Goal: Communication & Community: Answer question/provide support

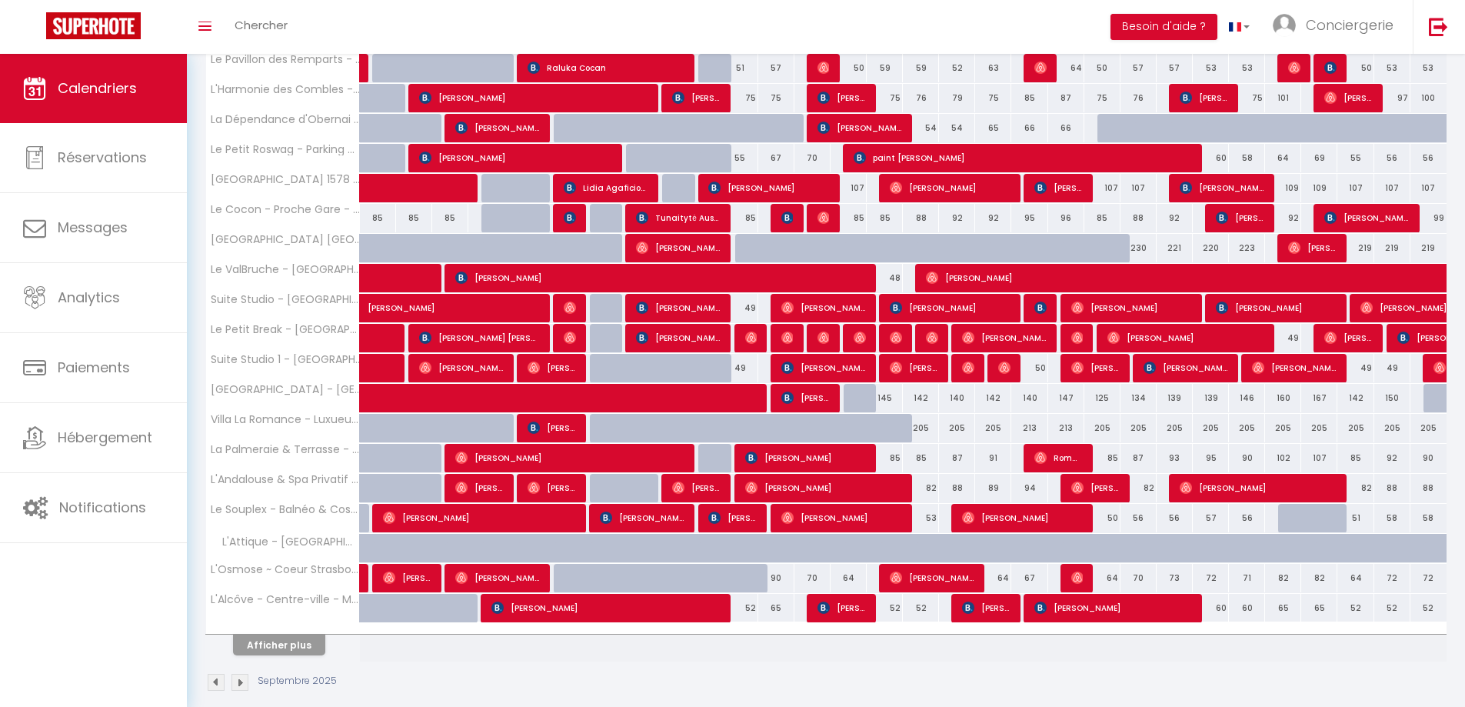
scroll to position [315, 0]
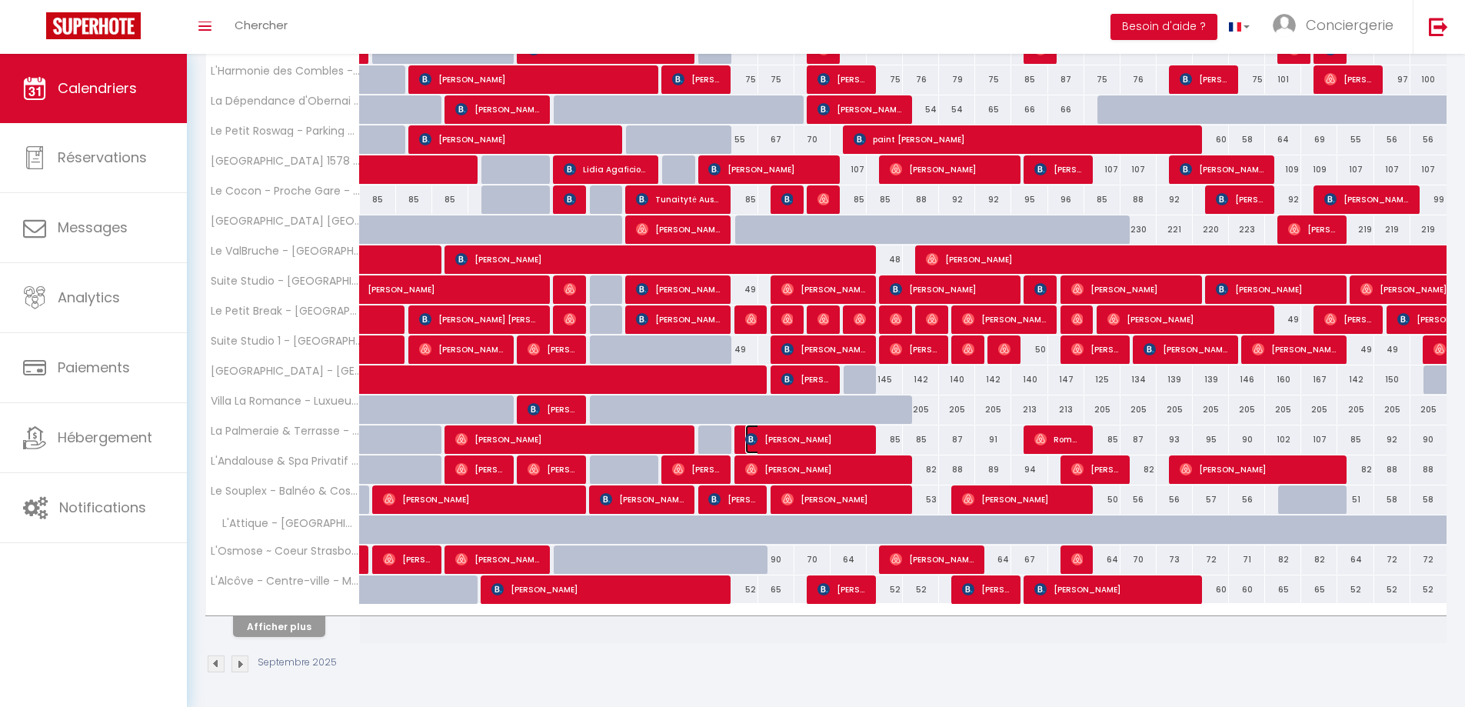
click at [774, 439] on span "[PERSON_NAME]" at bounding box center [805, 438] width 121 height 29
select select "OK"
select select "KO"
select select "0"
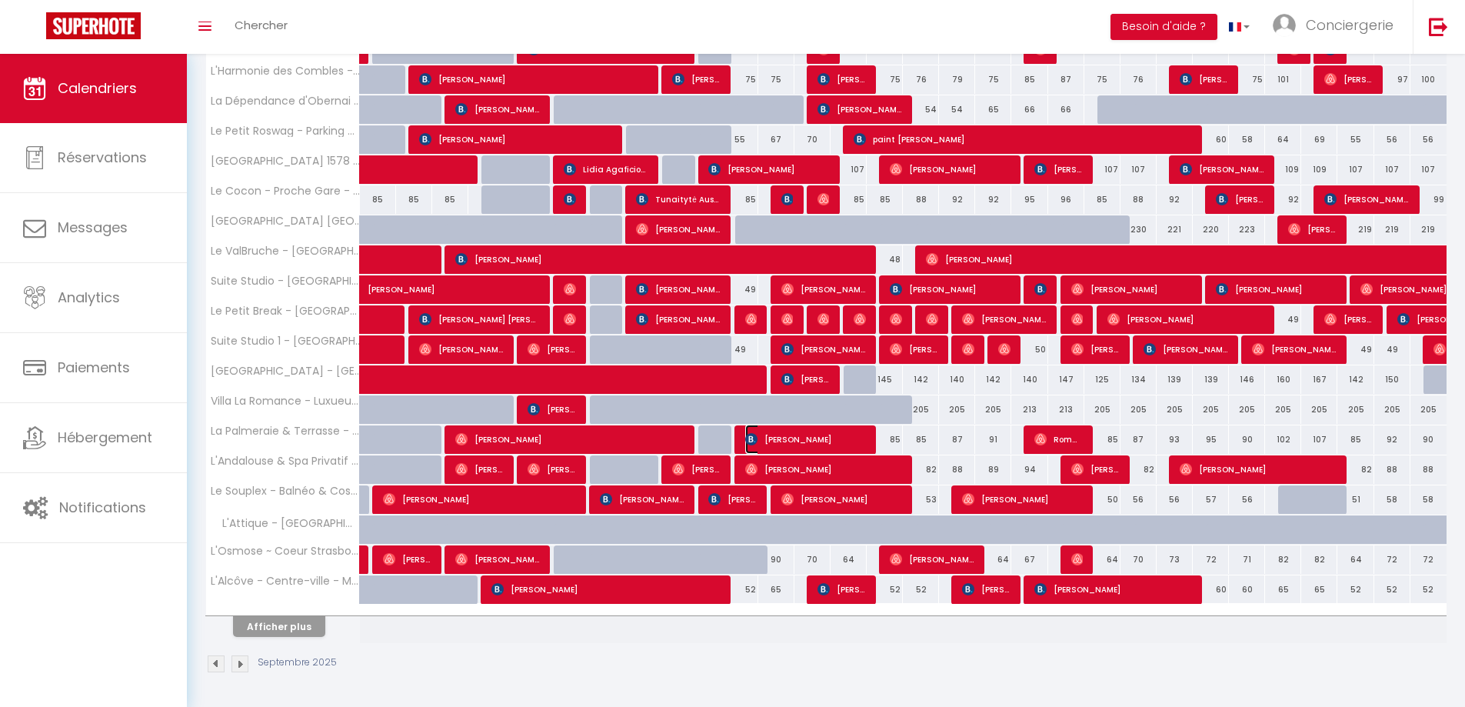
select select "1"
select select
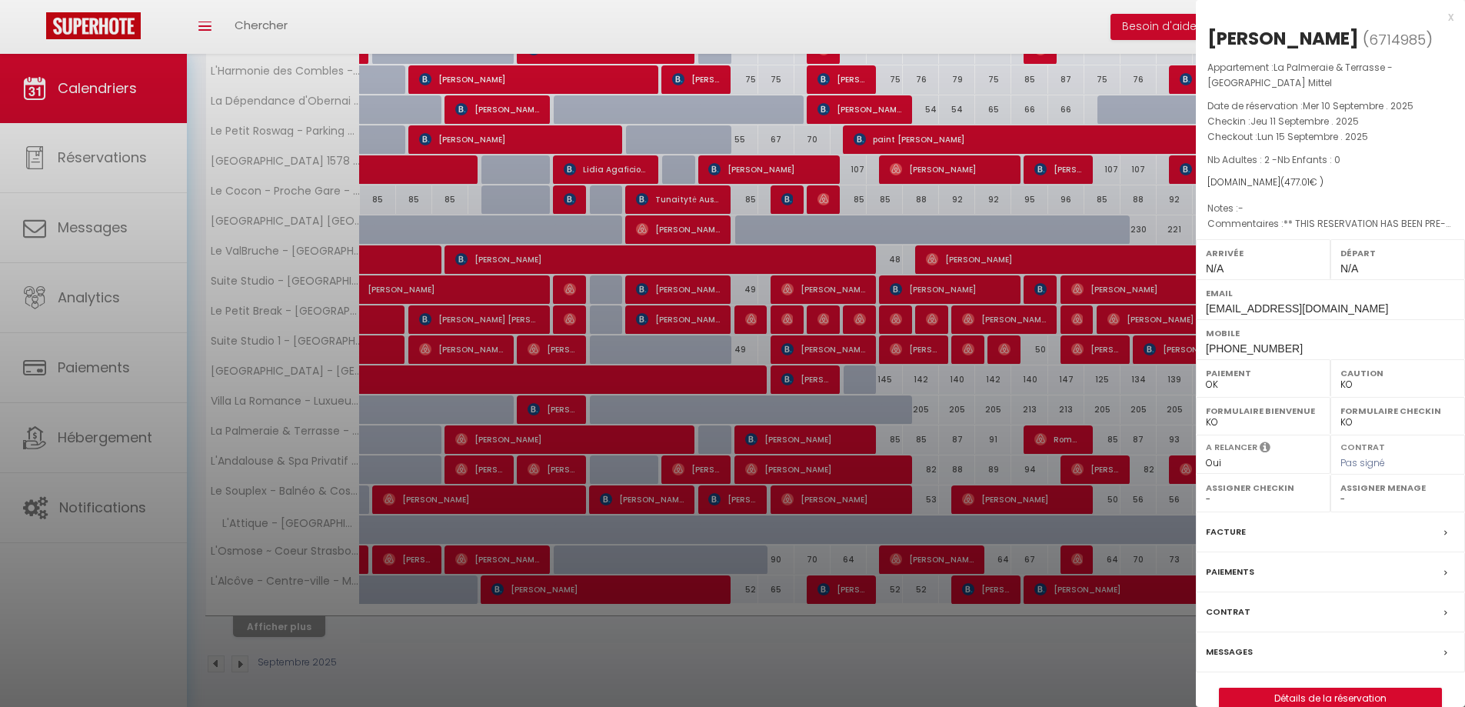
drag, startPoint x: 1338, startPoint y: 35, endPoint x: 1202, endPoint y: 37, distance: 136.1
click at [1202, 37] on div "[PERSON_NAME] ( 6714985 ) Appartement : La Palmeraie & Terrasse - [GEOGRAPHIC_D…" at bounding box center [1330, 367] width 269 height 683
copy div "[PERSON_NAME]"
click at [15, 138] on div at bounding box center [732, 353] width 1465 height 707
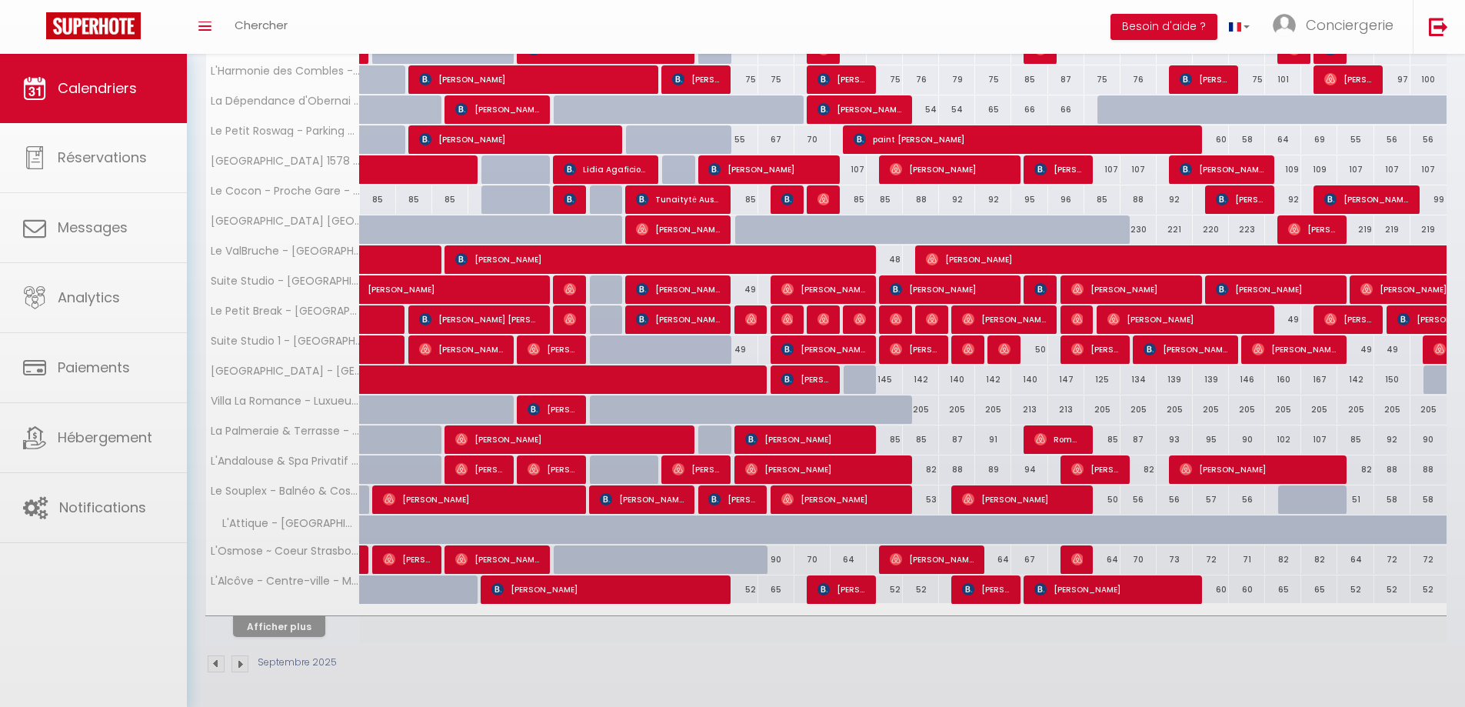
click at [64, 162] on div at bounding box center [732, 353] width 1465 height 707
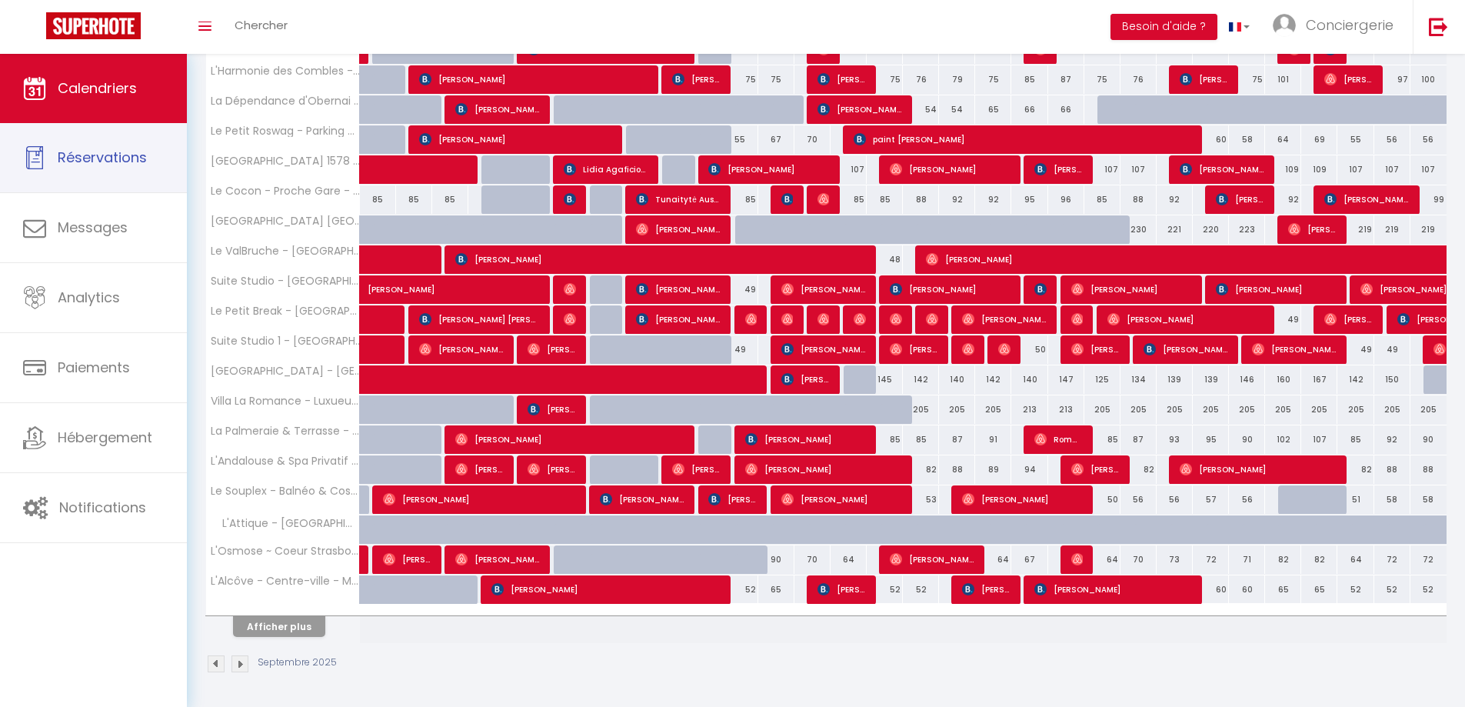
click at [64, 162] on span "Réservations" at bounding box center [102, 157] width 89 height 19
select select "not_cancelled"
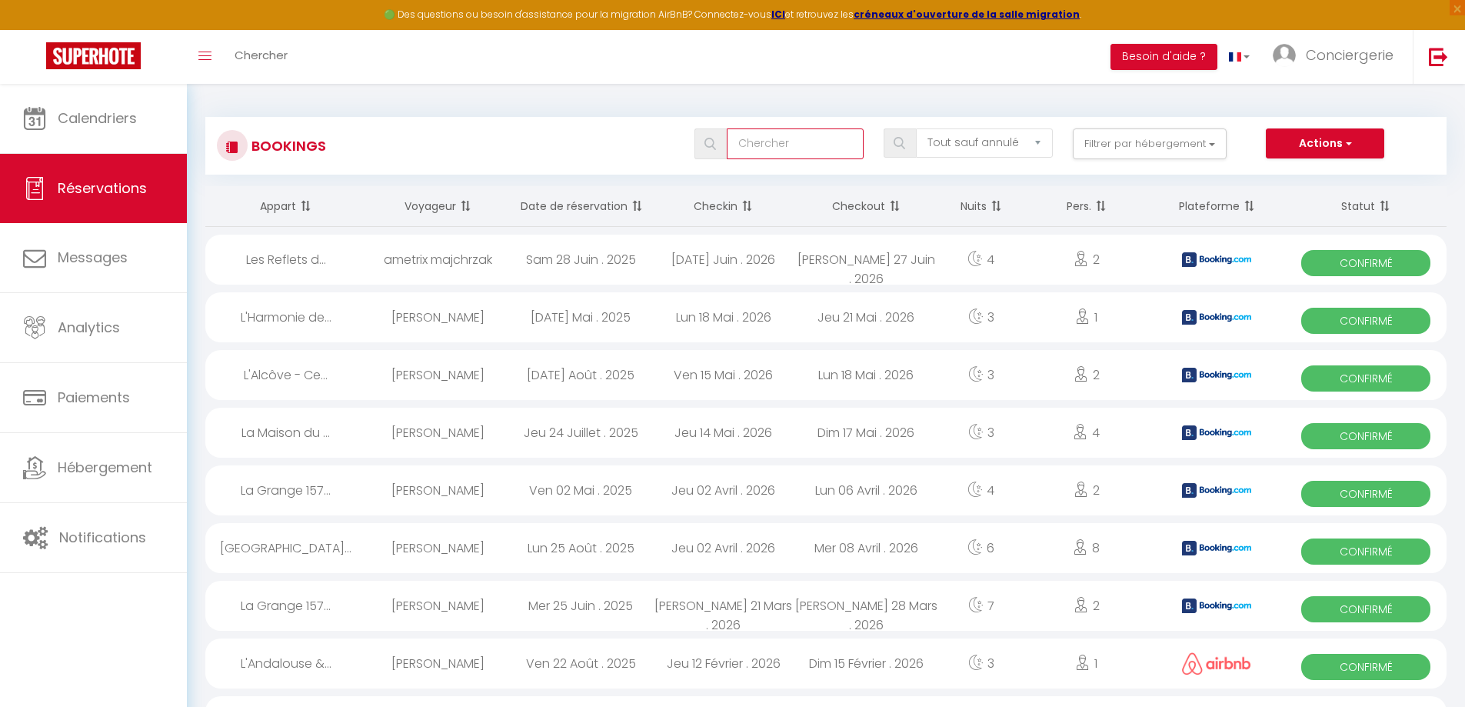
click at [787, 140] on input "text" at bounding box center [795, 143] width 137 height 31
paste input "[PERSON_NAME]"
type input "[PERSON_NAME]"
select select
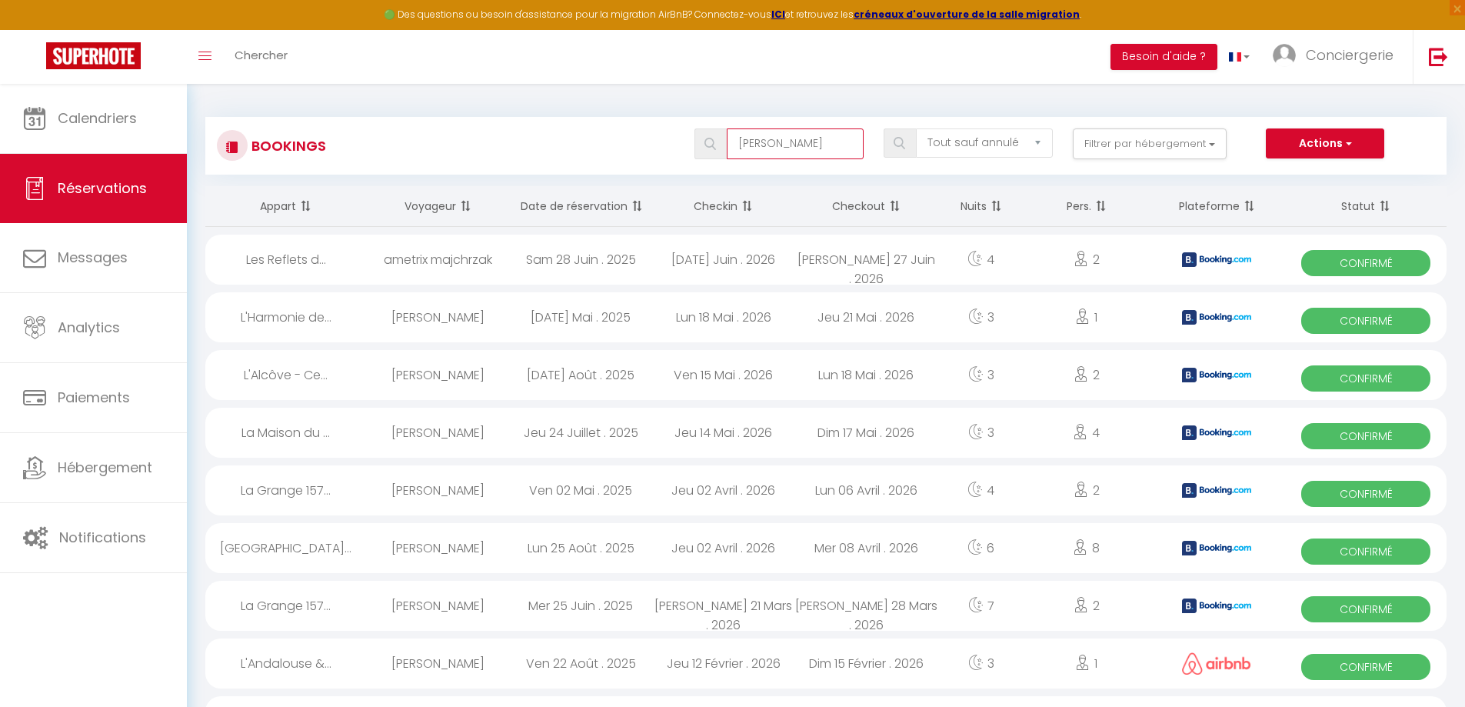
select select
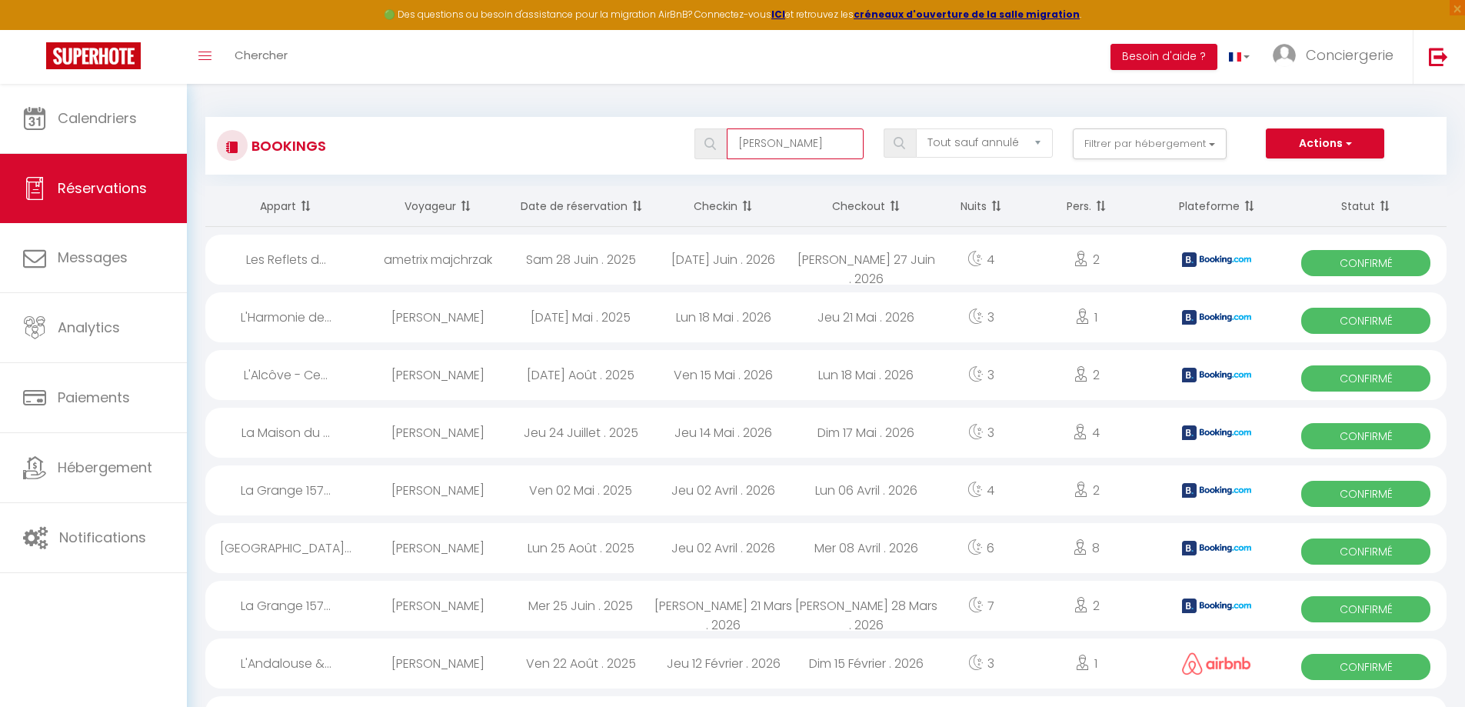
select select
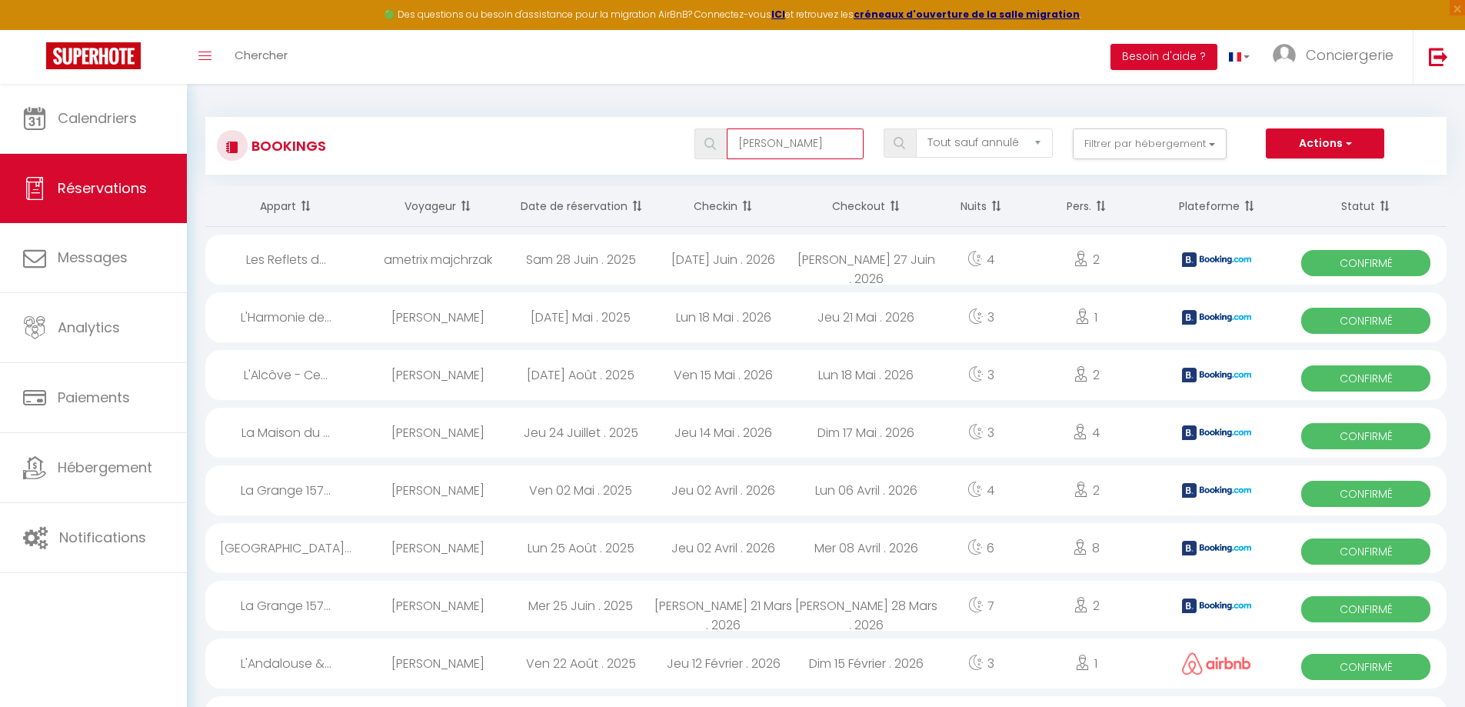
select select
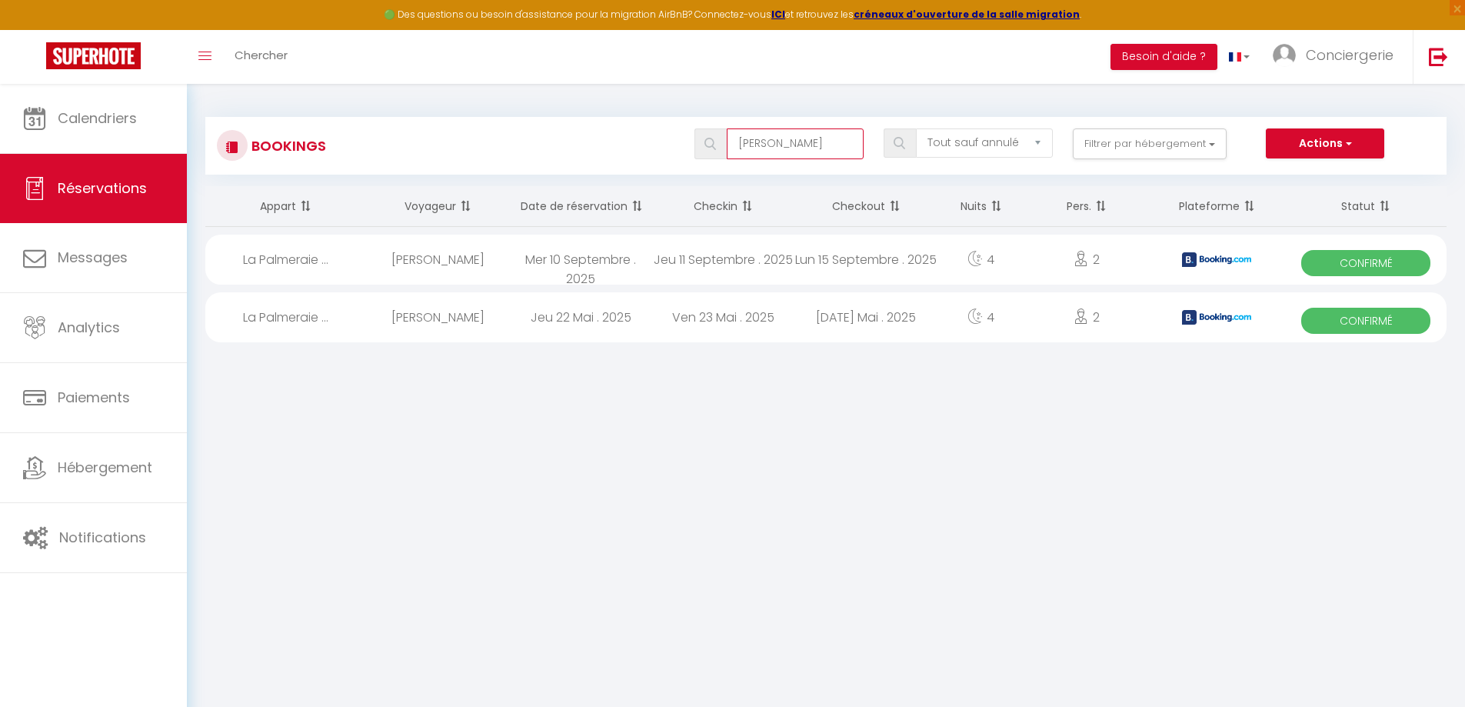
type input "[PERSON_NAME]"
click at [975, 318] on icon at bounding box center [974, 315] width 15 height 15
select select "OK"
select select "0"
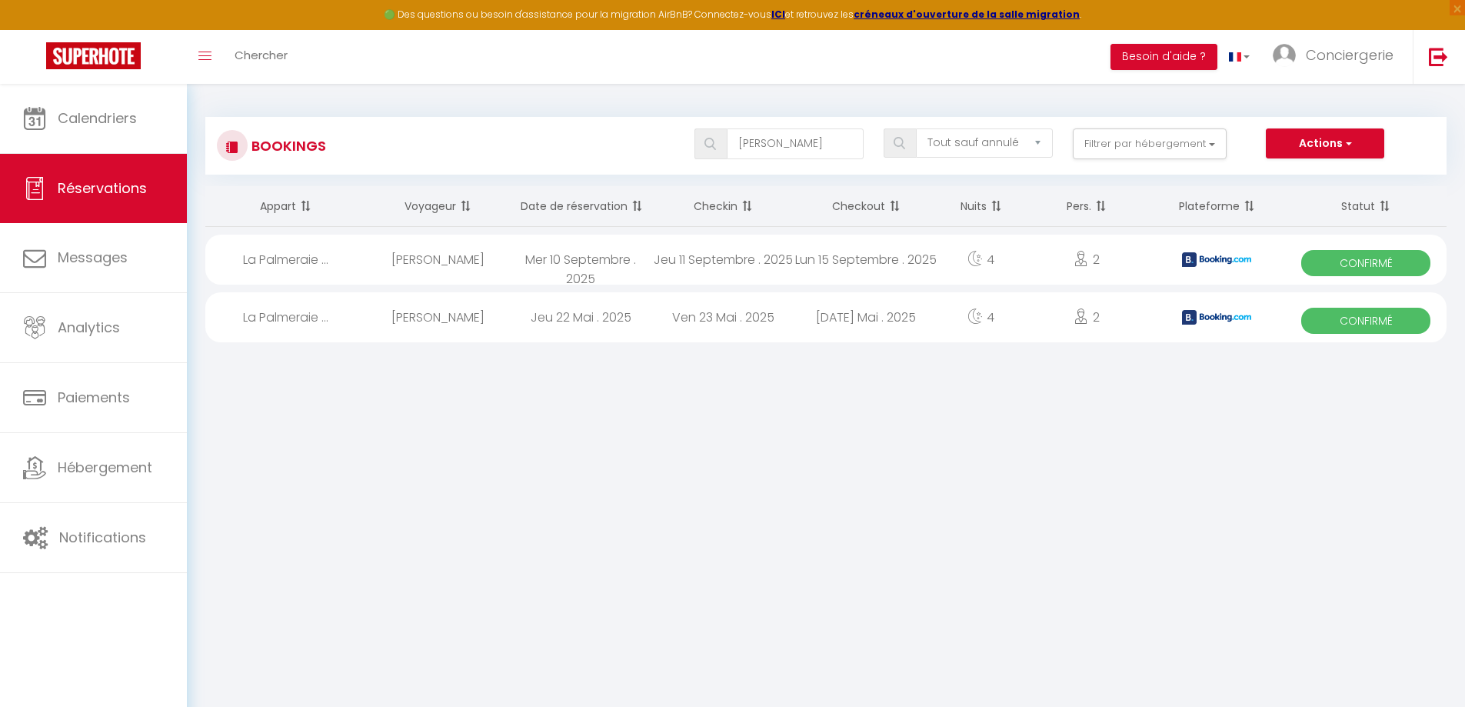
select select "0"
select select "1"
select select
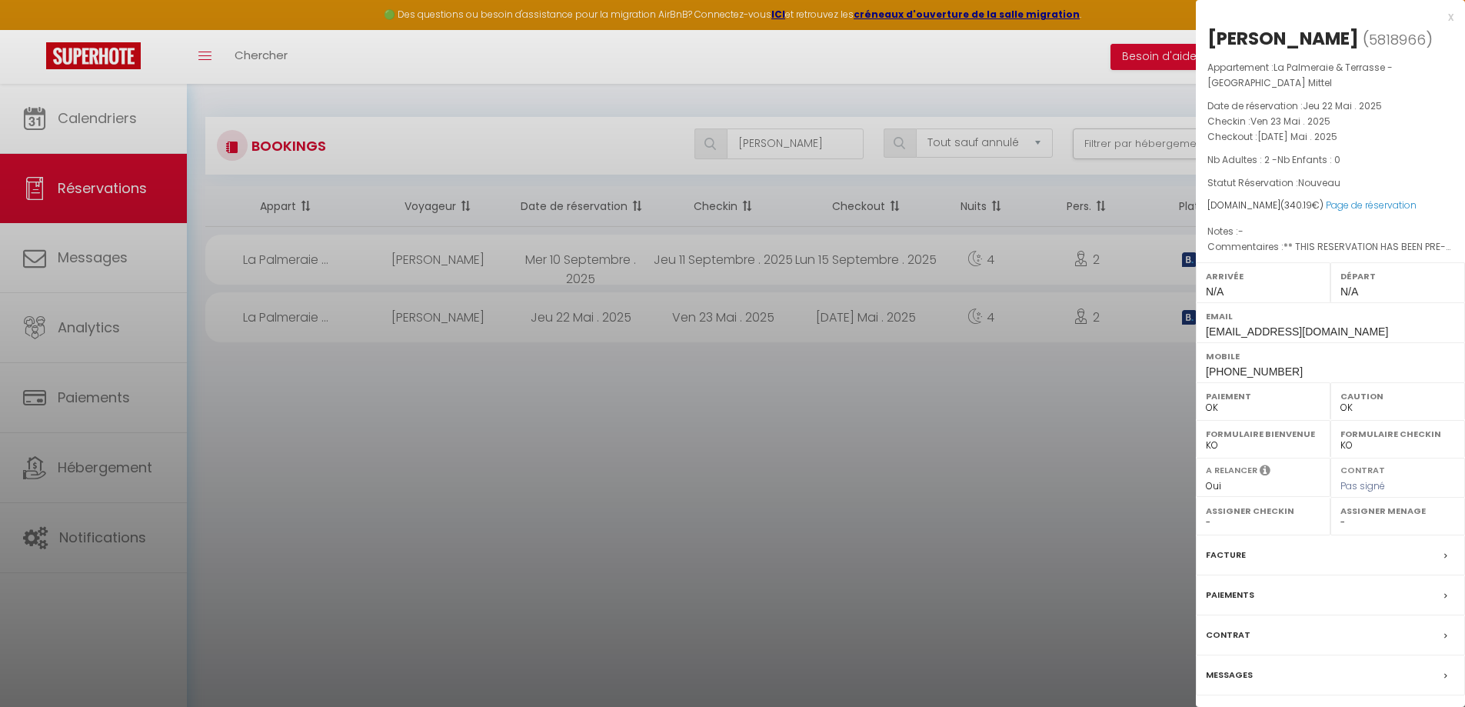
click at [1243, 671] on label "Messages" at bounding box center [1229, 675] width 47 height 16
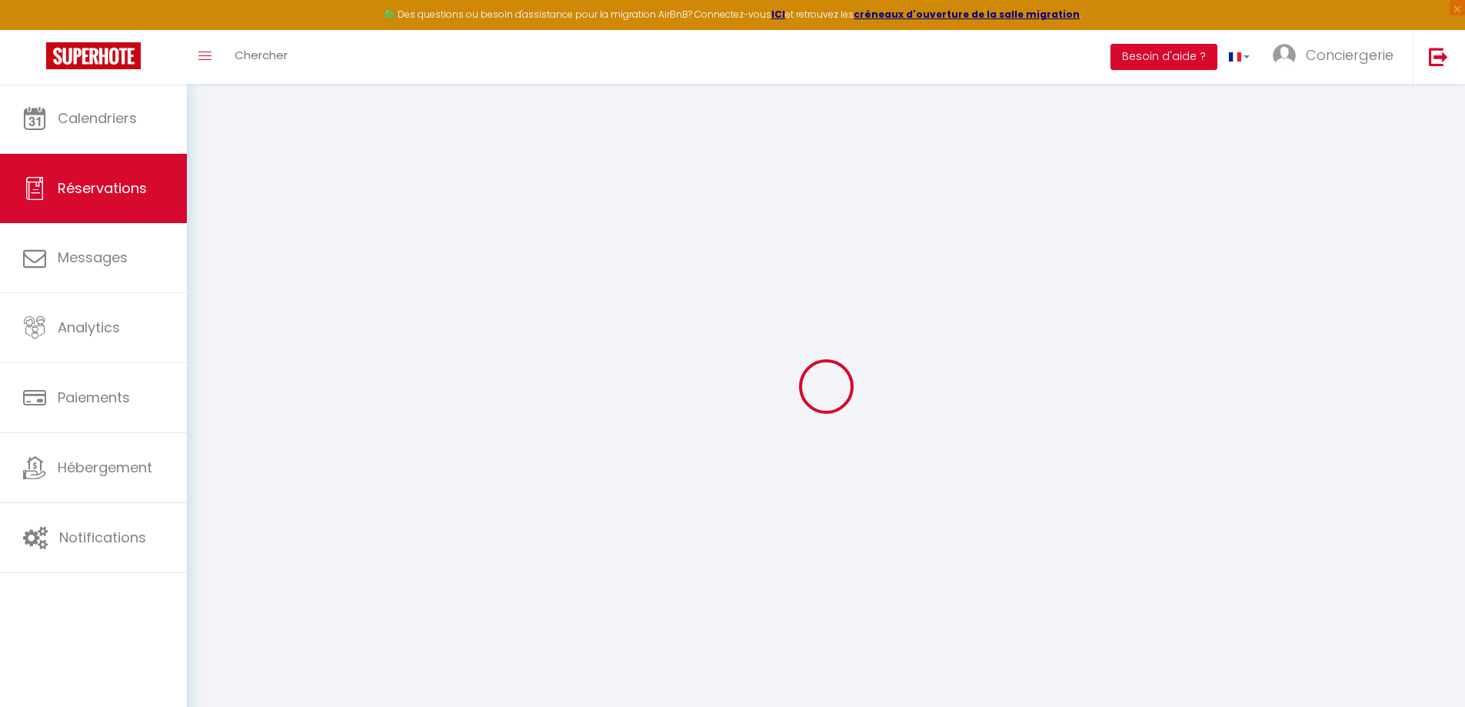
select select
checkbox input "false"
select select
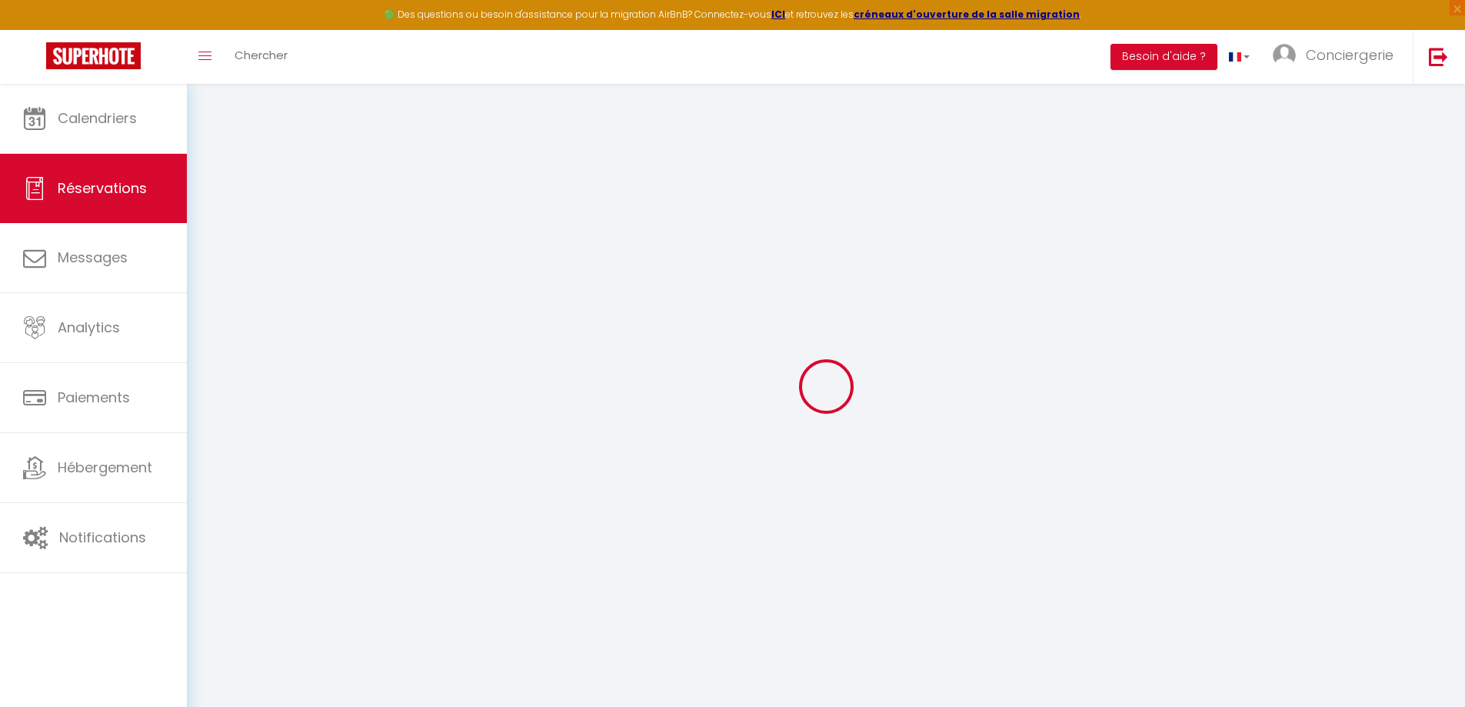
checkbox input "false"
type textarea "** THIS RESERVATION HAS BEEN PRE-PAID ** BOOKING NOTE : Payment charge is EUR 4…"
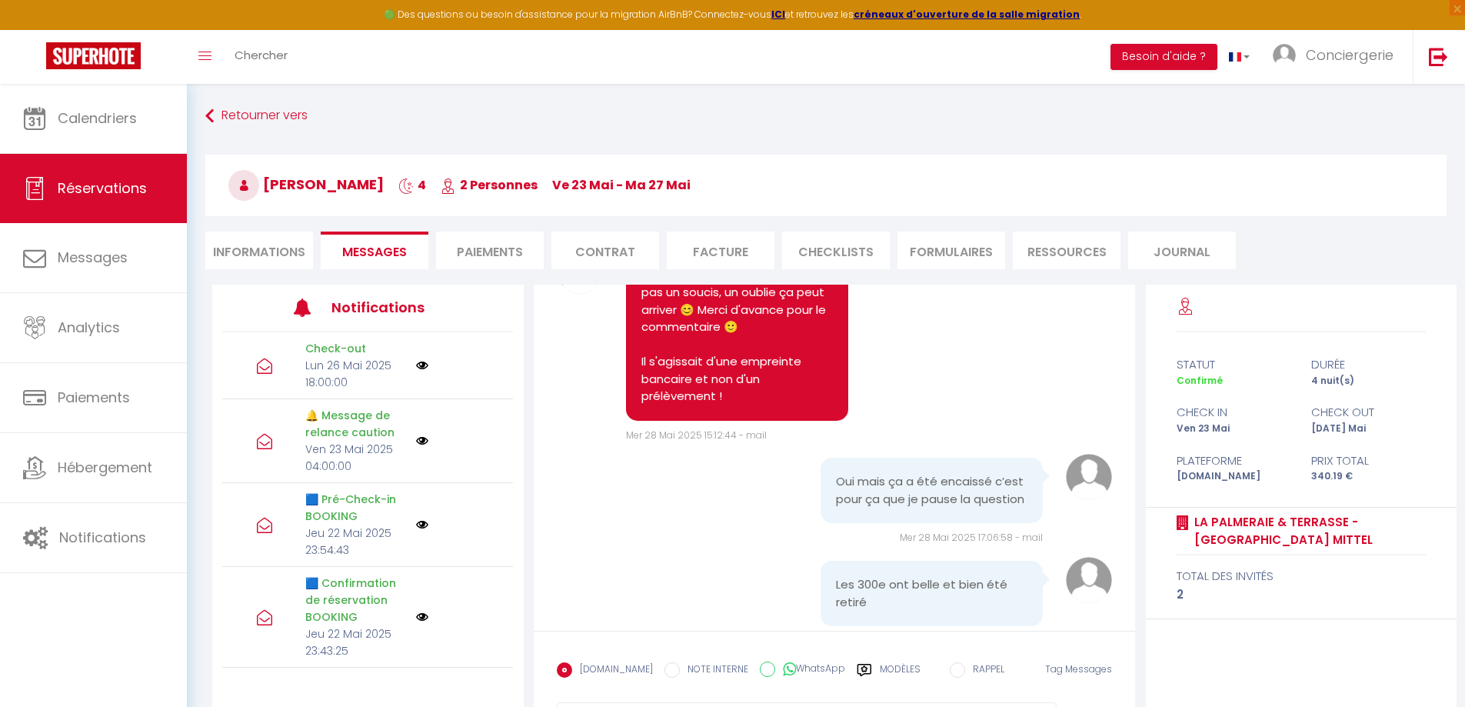
scroll to position [10399, 0]
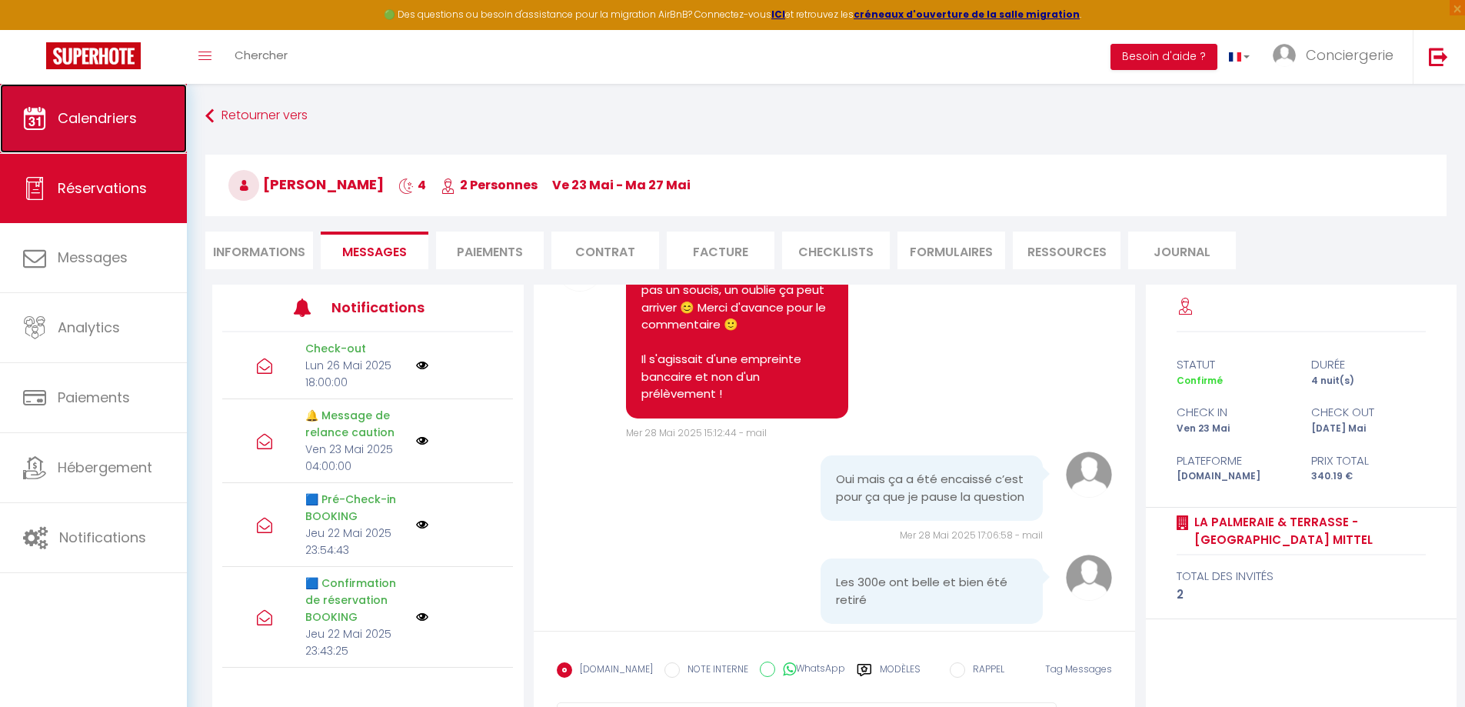
click at [82, 125] on span "Calendriers" at bounding box center [97, 117] width 79 height 19
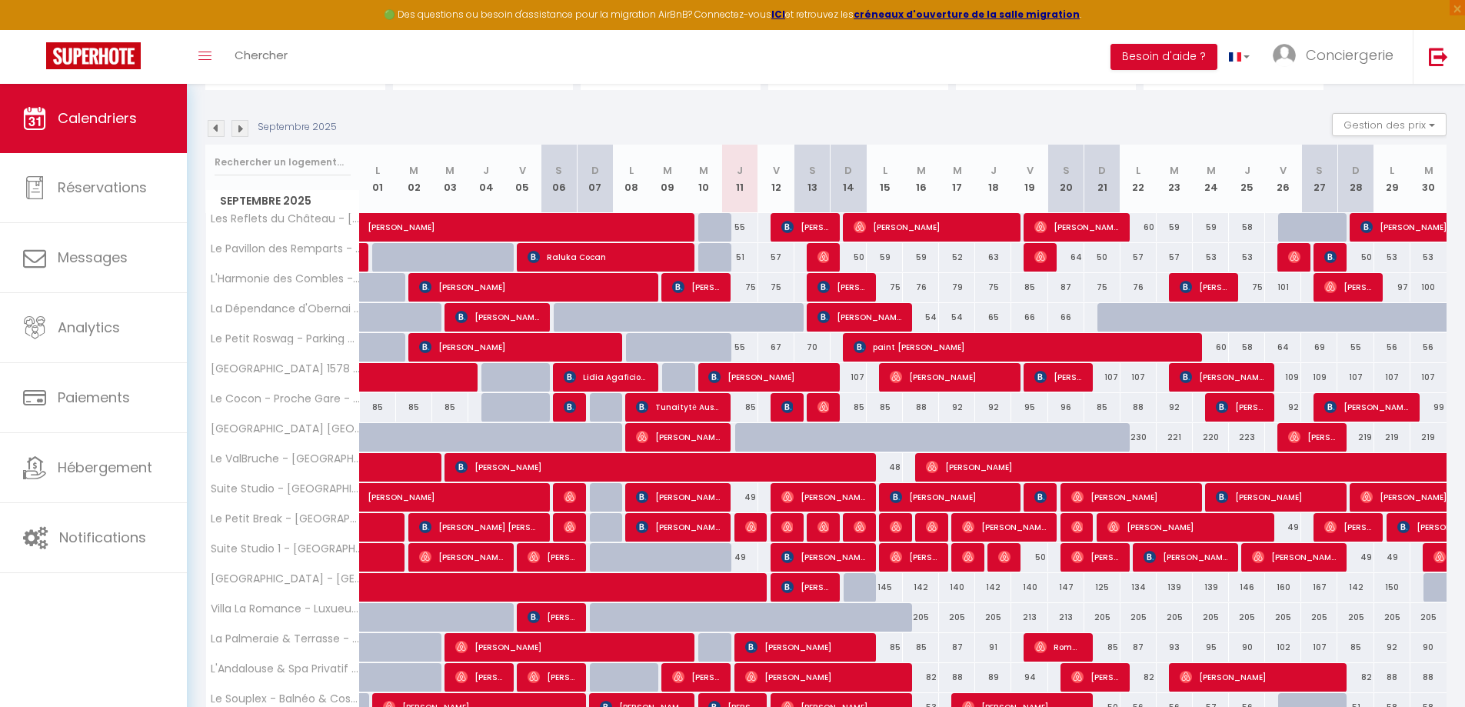
scroll to position [345, 0]
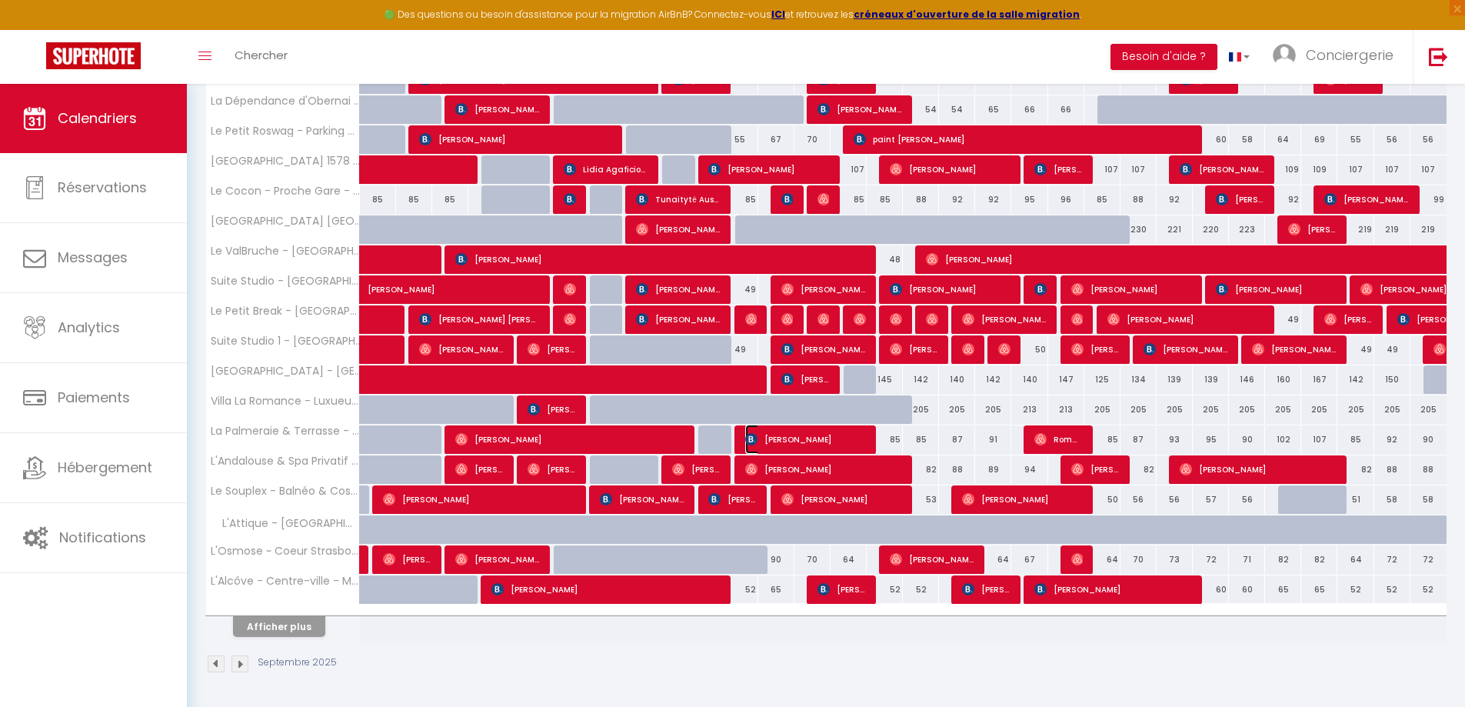
click at [808, 439] on span "[PERSON_NAME]" at bounding box center [805, 438] width 121 height 29
select select "OK"
select select "KO"
select select "0"
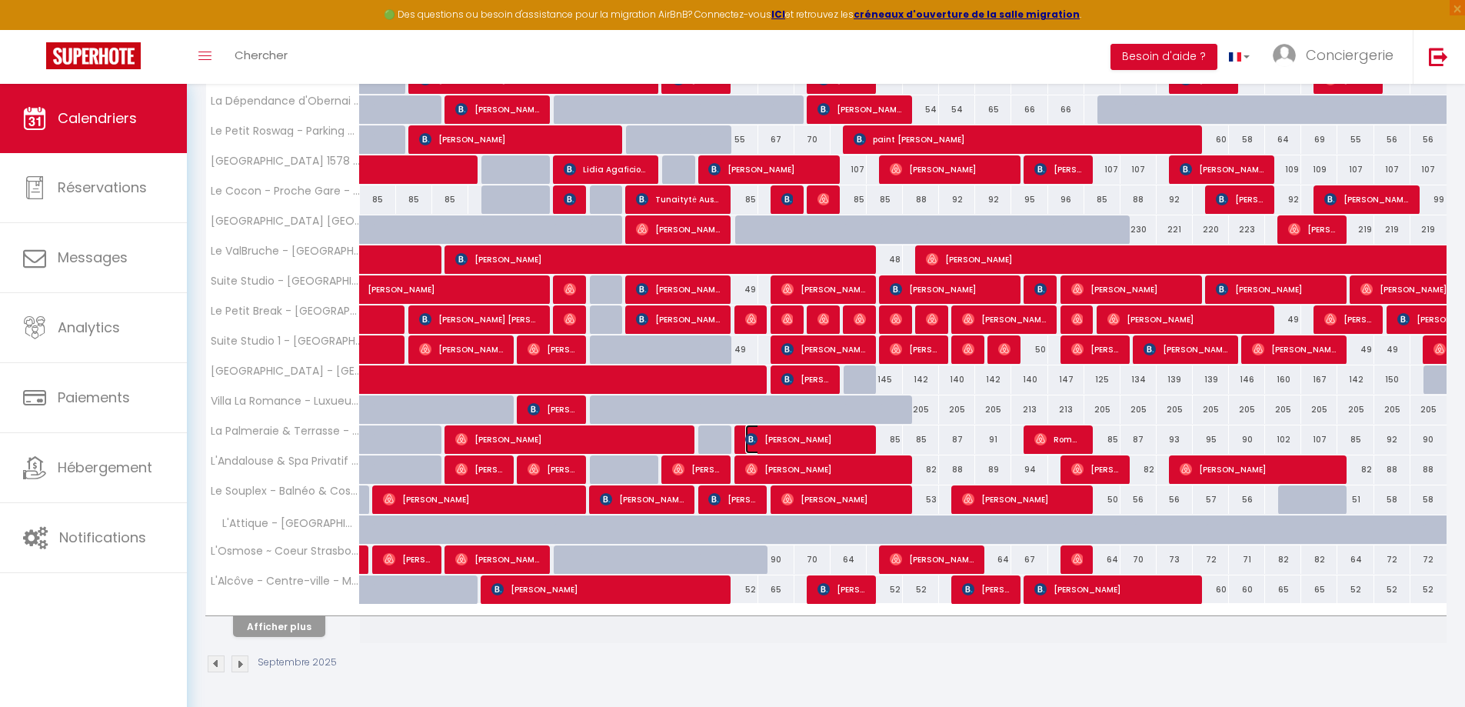
select select "1"
select select
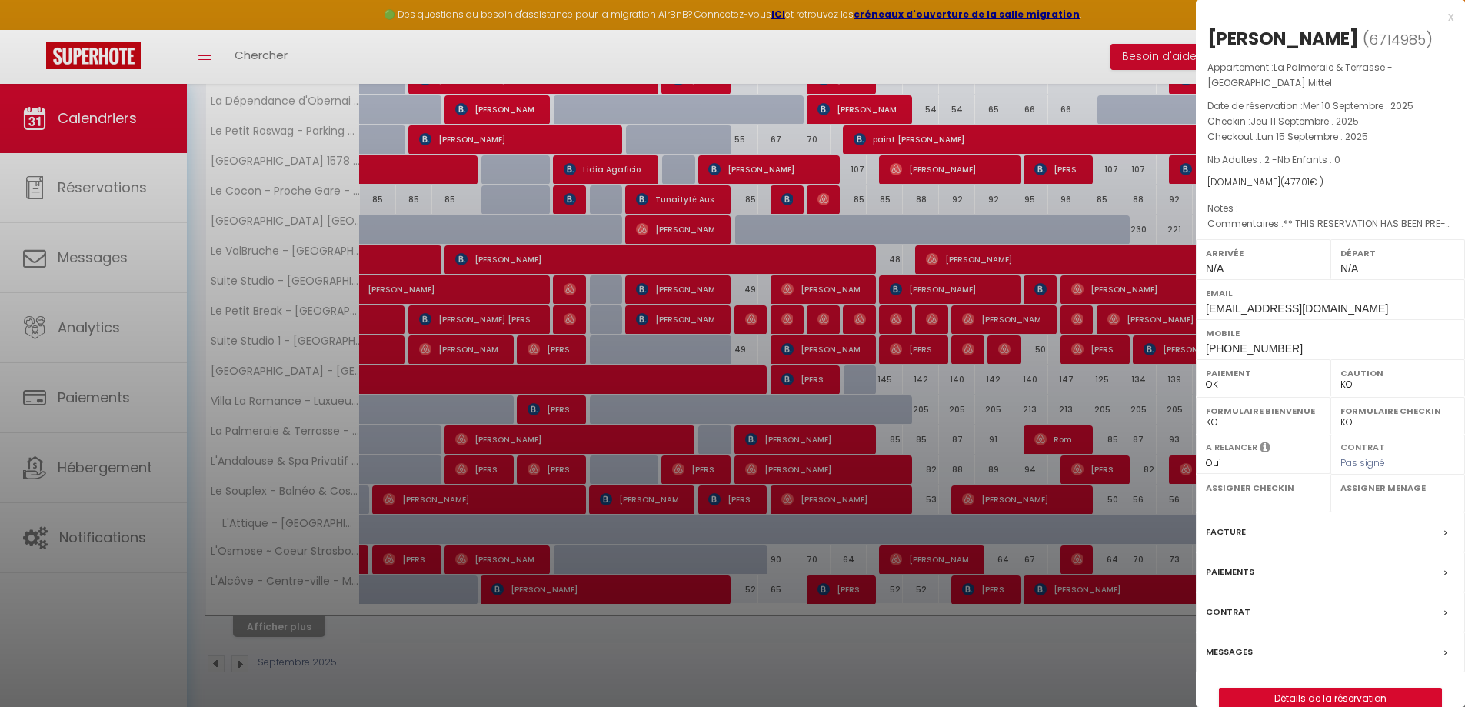
drag, startPoint x: 1252, startPoint y: 658, endPoint x: 1073, endPoint y: 514, distance: 229.8
click at [1251, 658] on div "Messages" at bounding box center [1330, 652] width 269 height 40
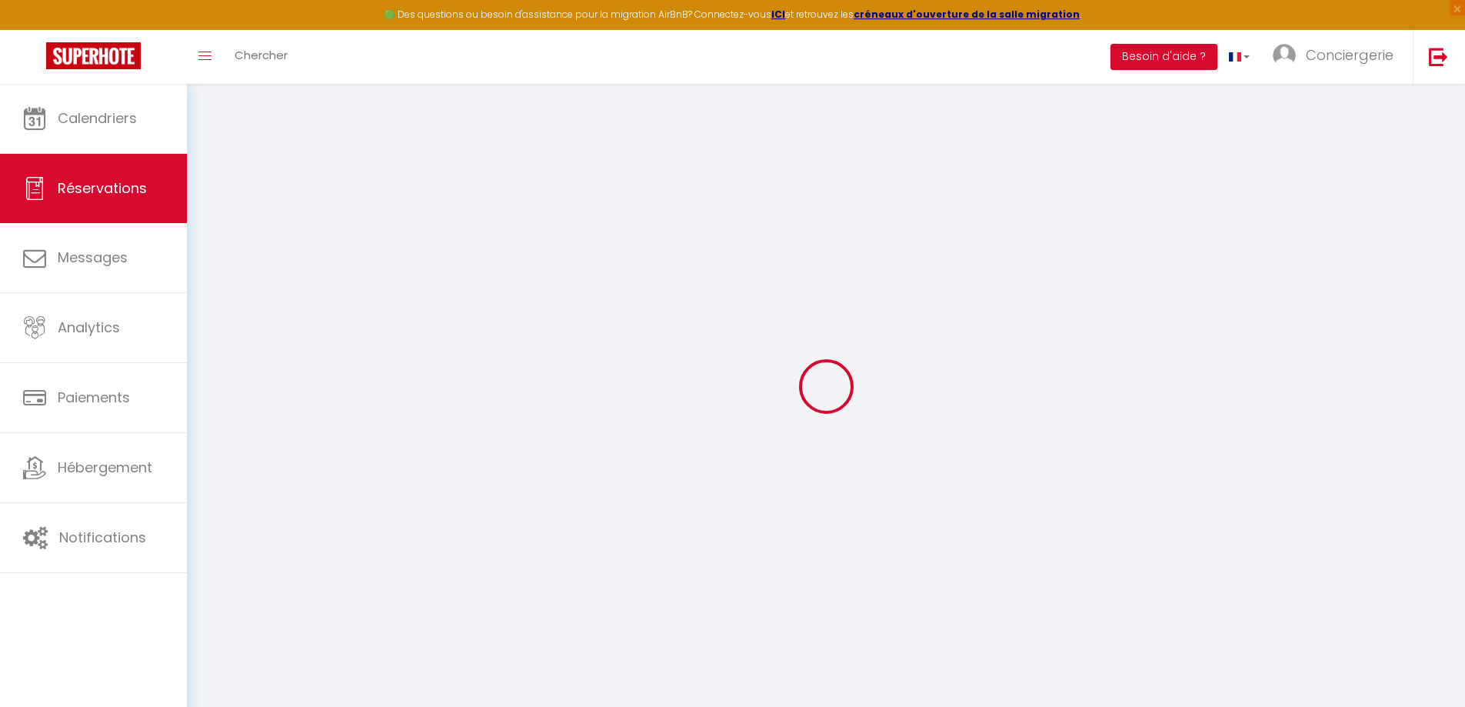
select select
checkbox input "false"
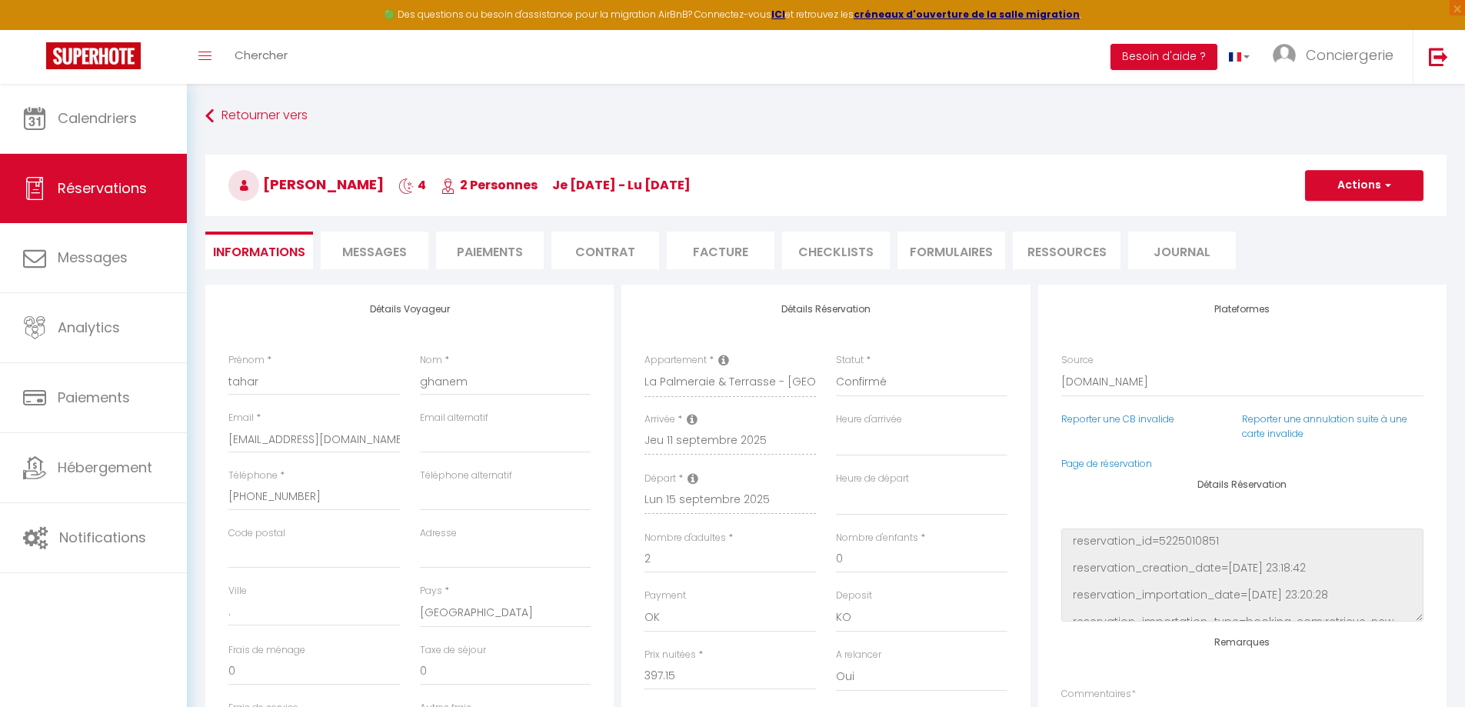
select select
checkbox input "false"
type textarea "** THIS RESERVATION HAS BEEN PRE-PAID ** BOOKING NOTE : Payment charge is EUR 6…"
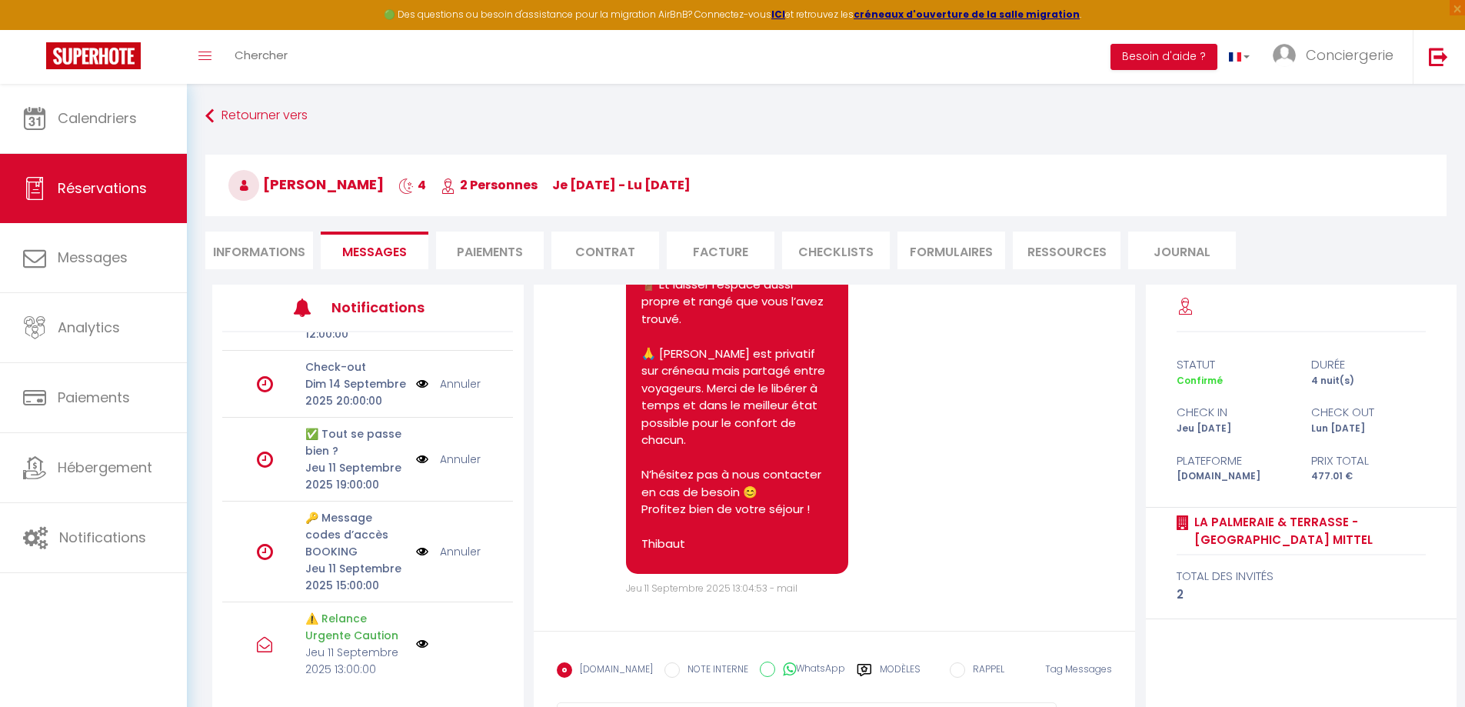
scroll to position [231, 0]
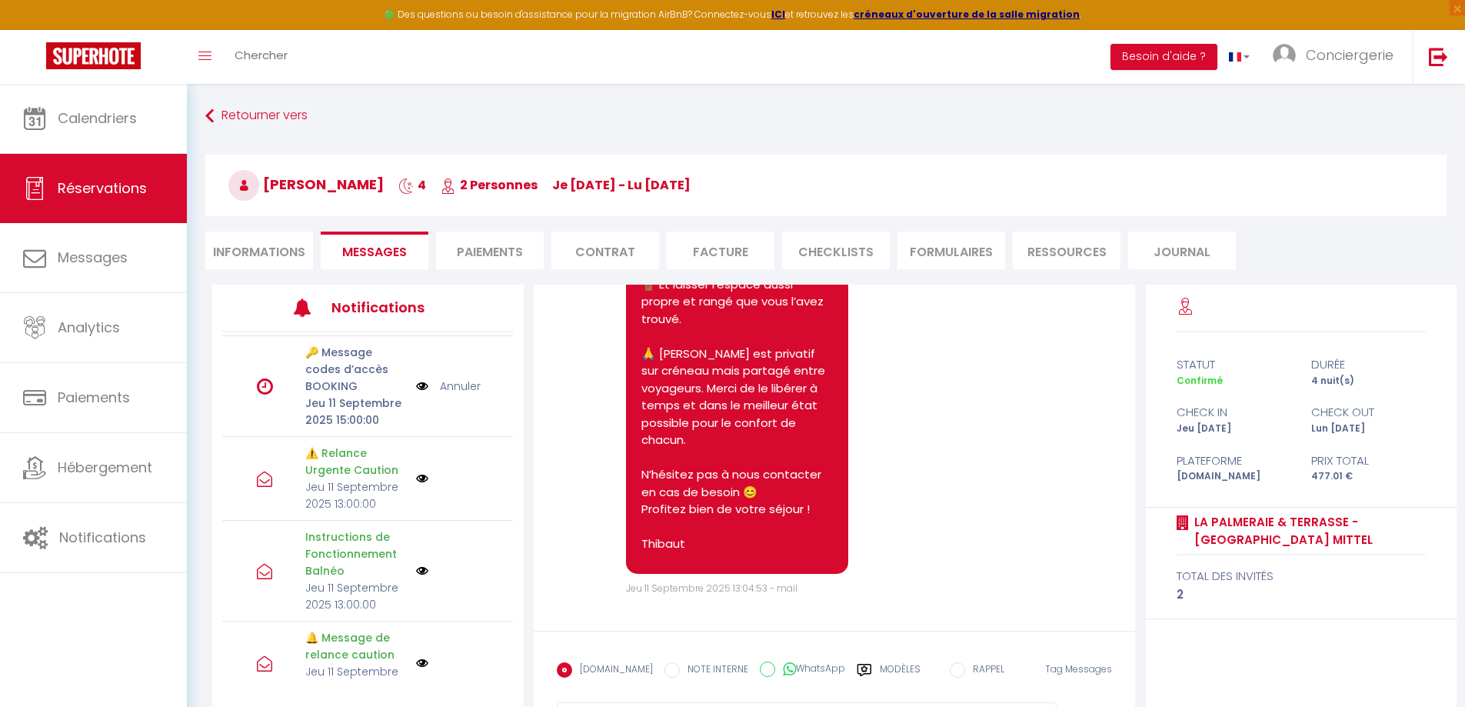
click at [265, 395] on icon at bounding box center [265, 386] width 16 height 18
click at [881, 671] on label "Modèles" at bounding box center [900, 675] width 41 height 27
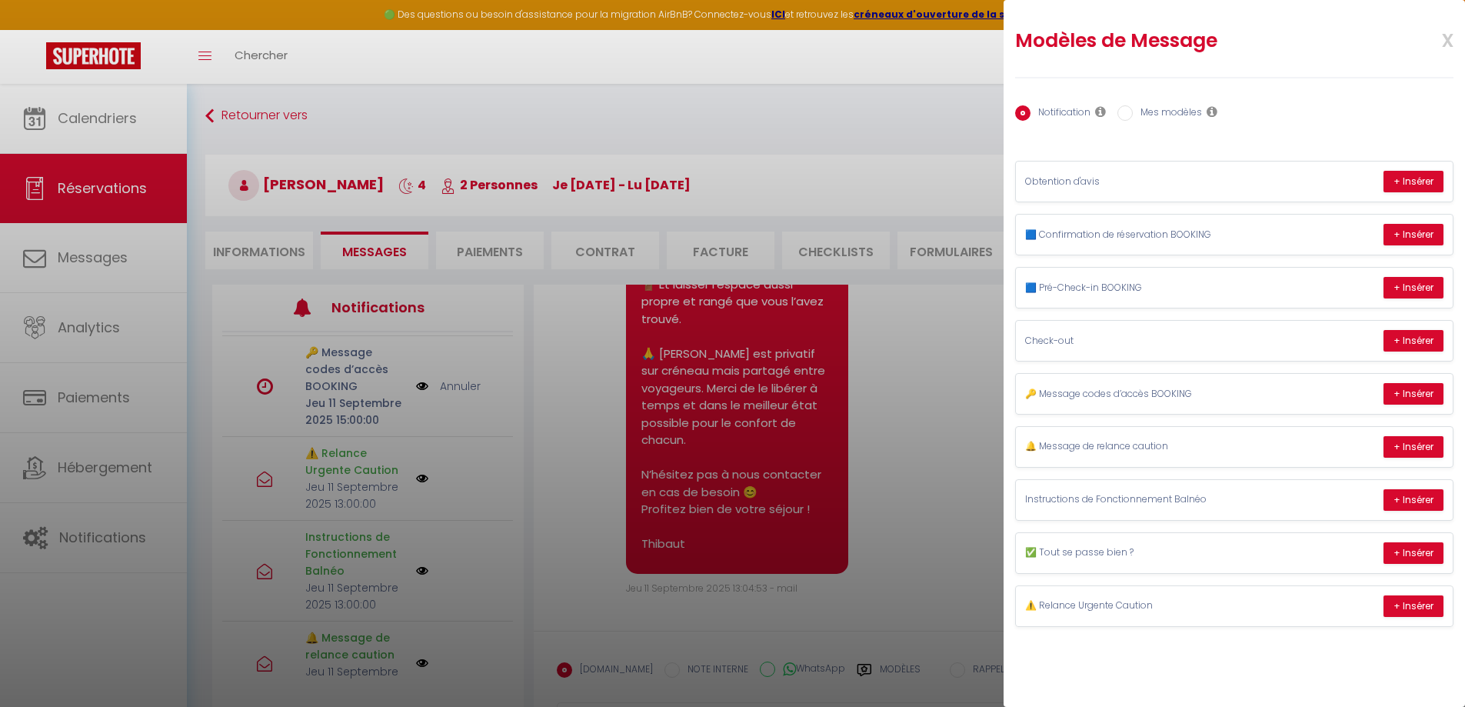
click at [1154, 112] on label "Mes modèles" at bounding box center [1167, 113] width 69 height 17
click at [1133, 112] on input "Mes modèles" at bounding box center [1124, 112] width 15 height 15
radio input "true"
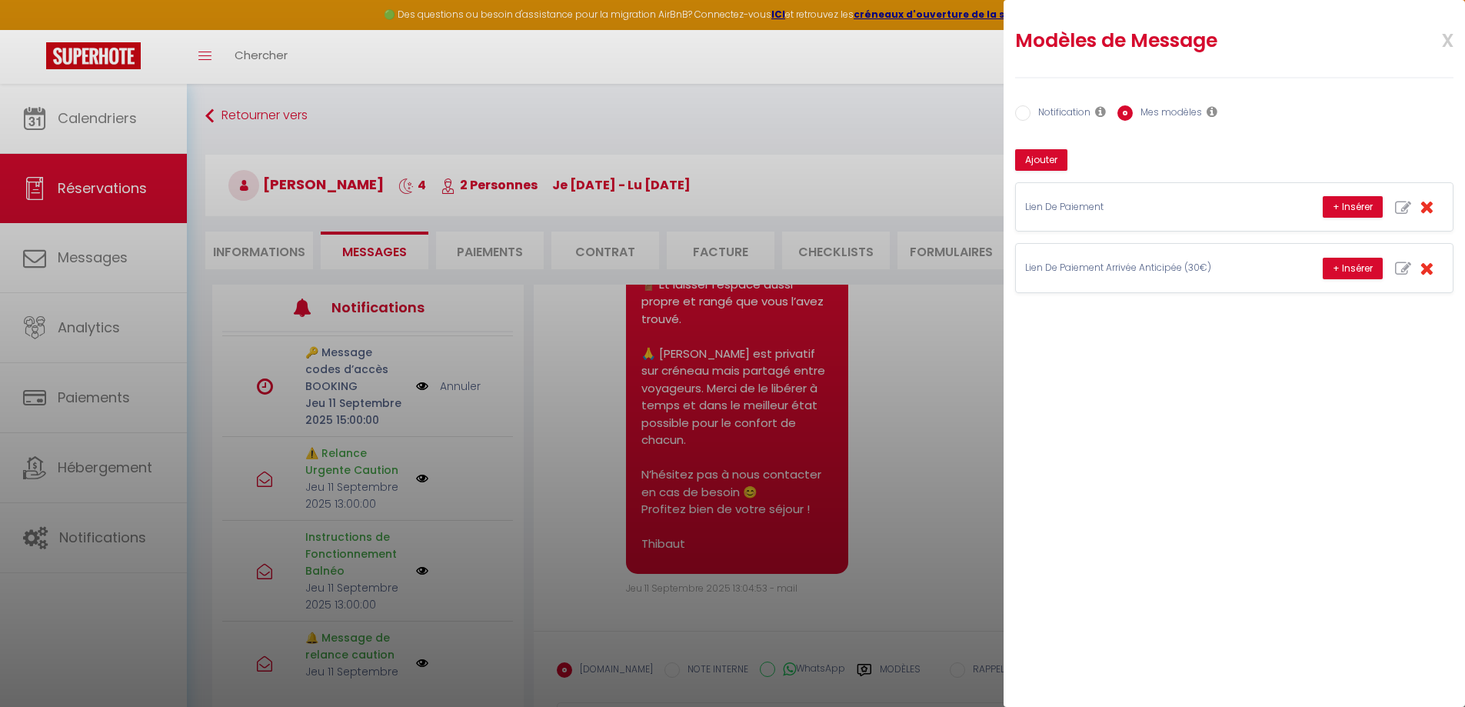
click at [1054, 115] on label "Notification" at bounding box center [1060, 113] width 60 height 17
click at [1030, 115] on input "Notification" at bounding box center [1022, 112] width 15 height 15
radio input "true"
radio input "false"
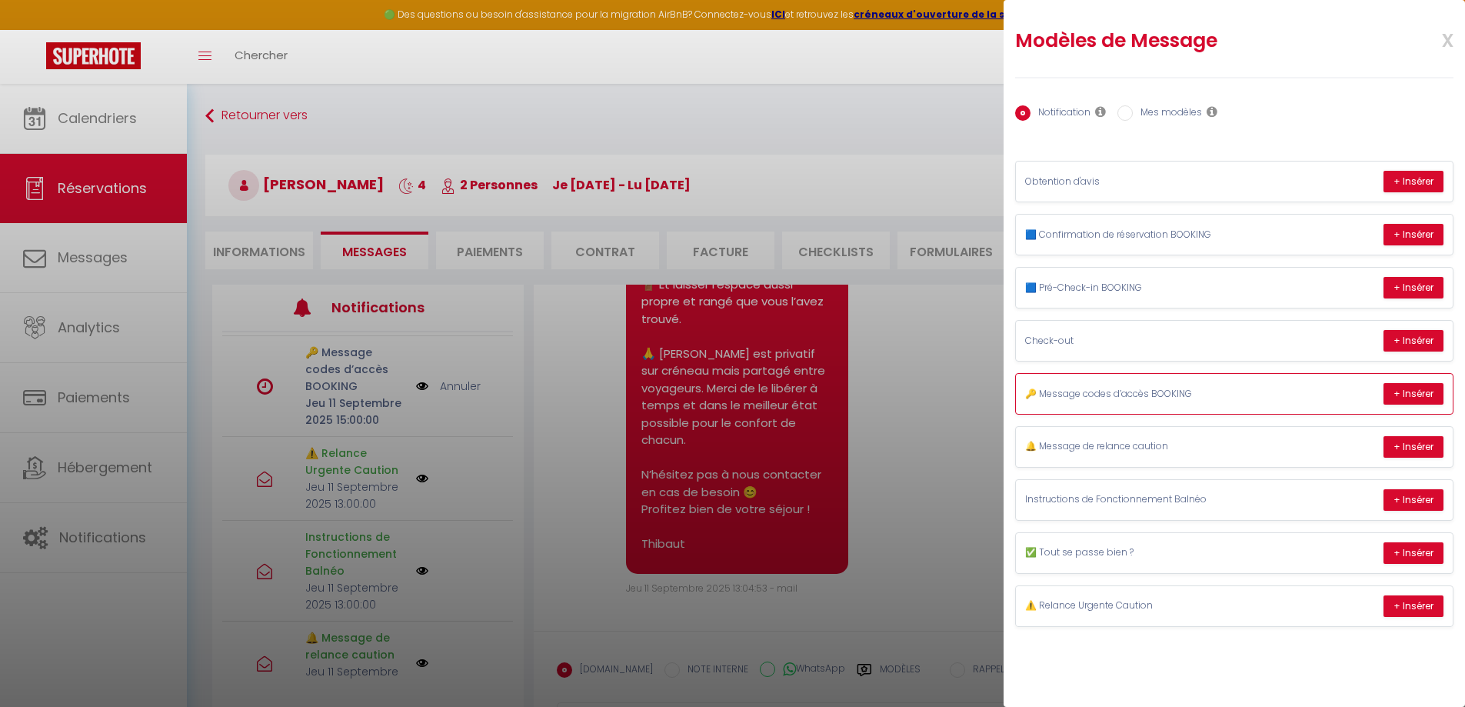
click at [1170, 400] on p "🔑 Message codes d’accès BOOKING" at bounding box center [1140, 394] width 231 height 15
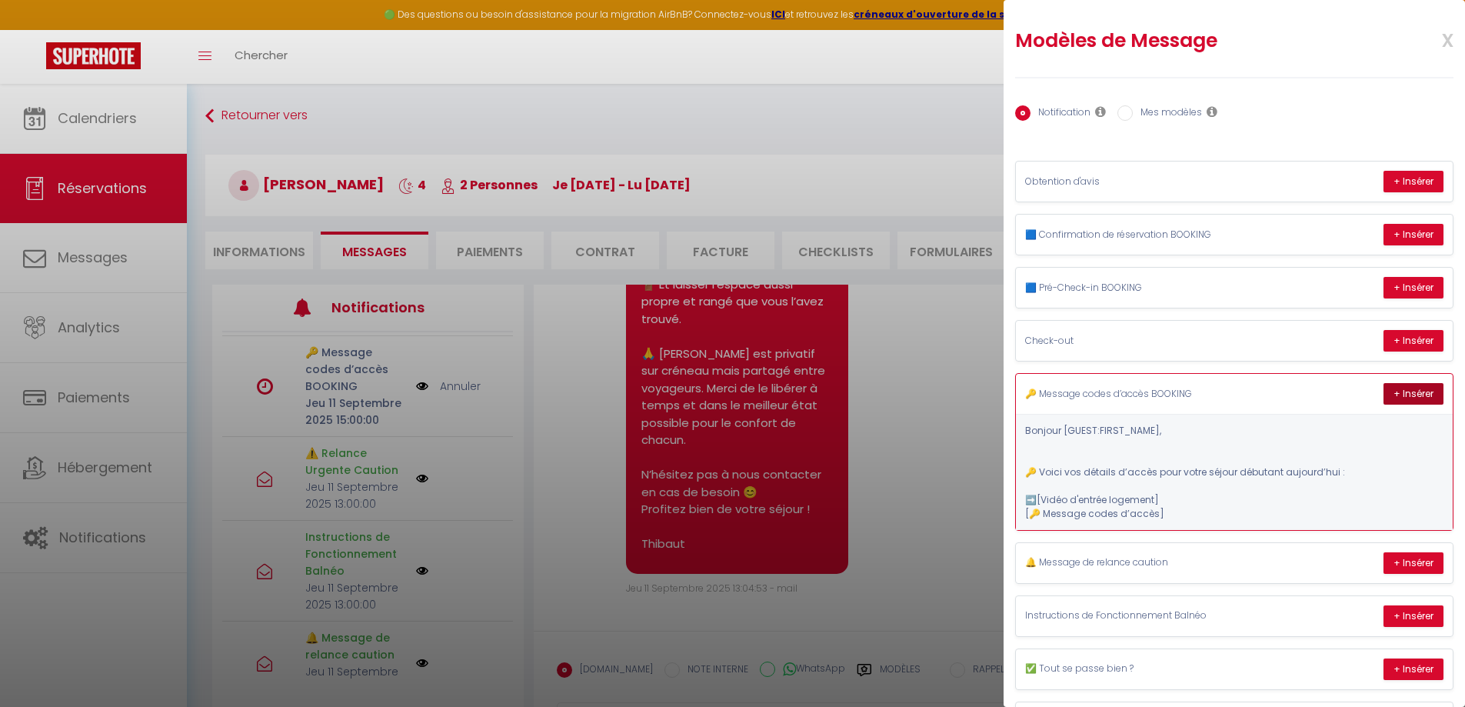
click at [1420, 398] on button "+ Insérer" at bounding box center [1413, 394] width 60 height 22
type textarea "Bonjour tahar, 🔑 Voici vos détails d’accès pour votre séjour débutant aujourd’h…"
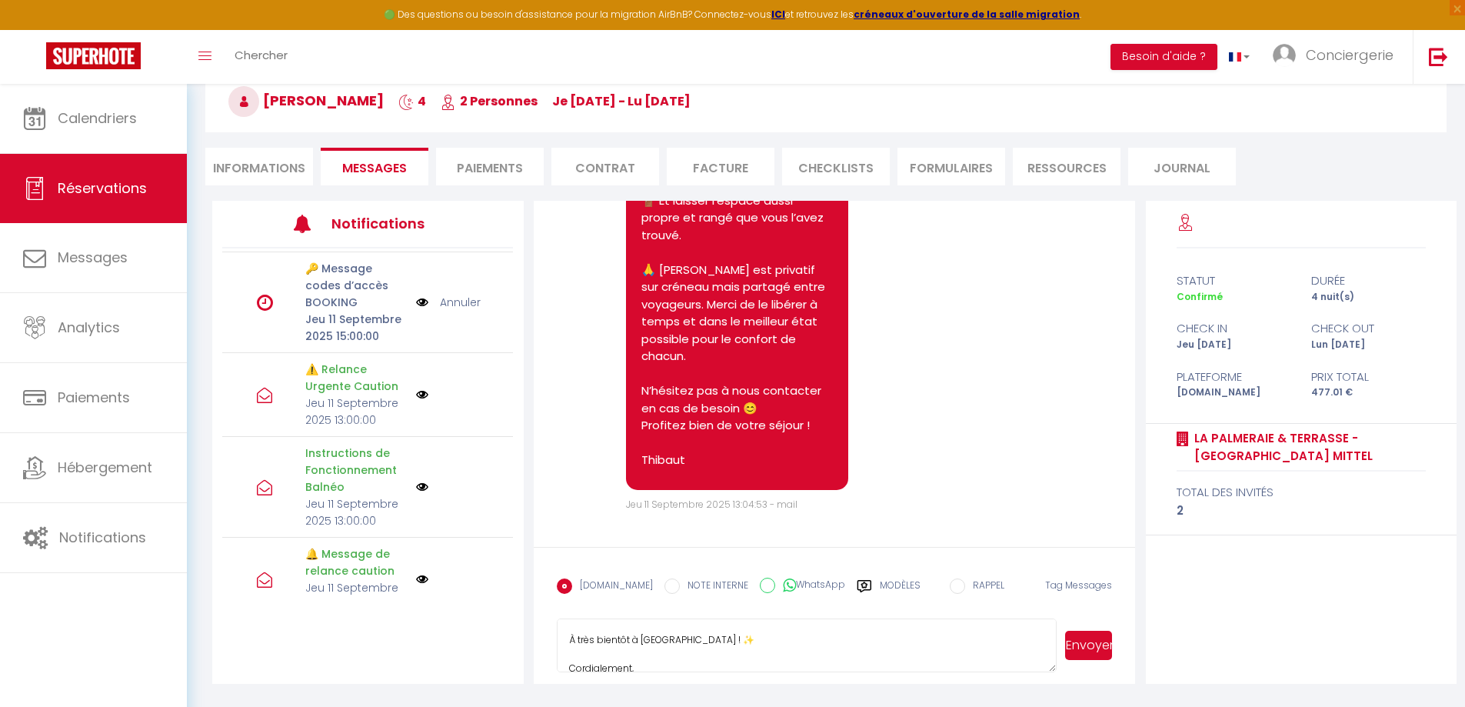
scroll to position [449, 0]
click at [1083, 654] on button "Envoyer" at bounding box center [1088, 645] width 47 height 29
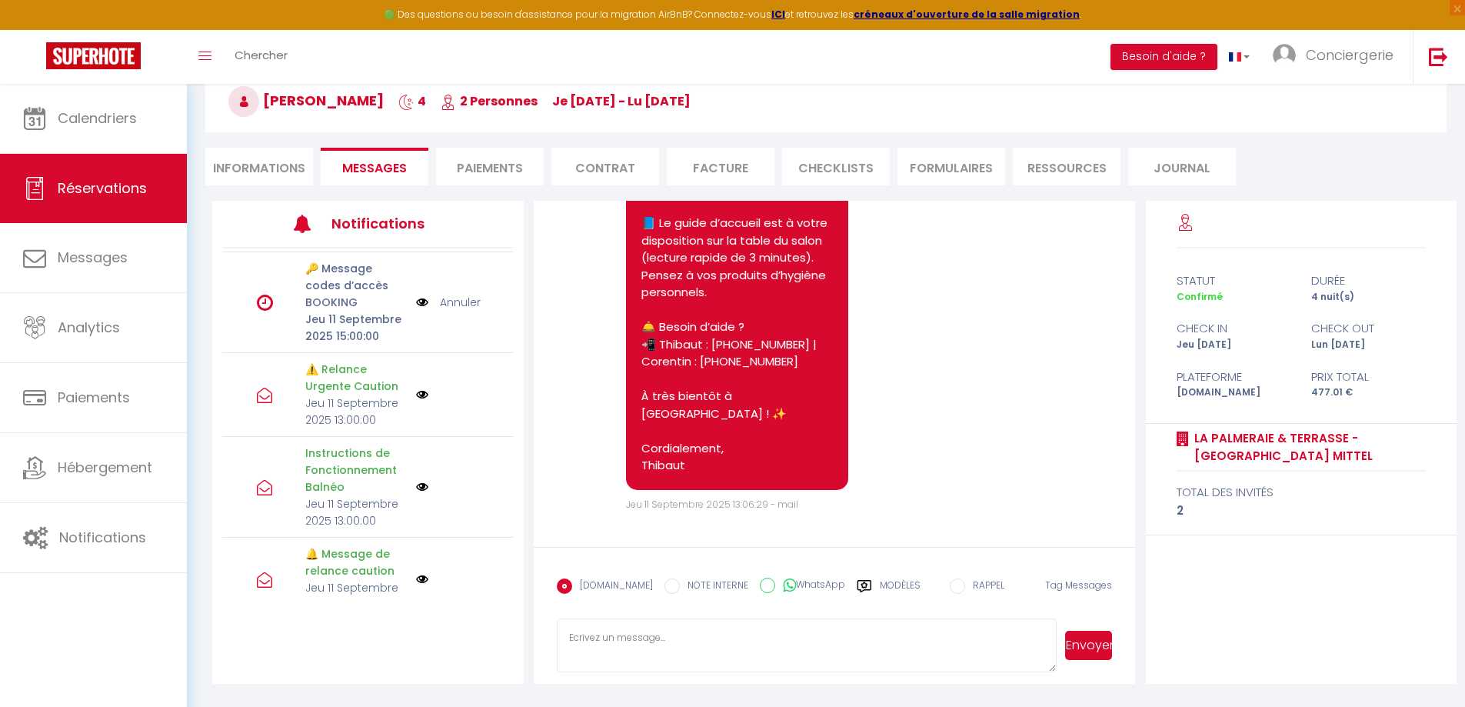
scroll to position [6790, 0]
